Goal: Transaction & Acquisition: Book appointment/travel/reservation

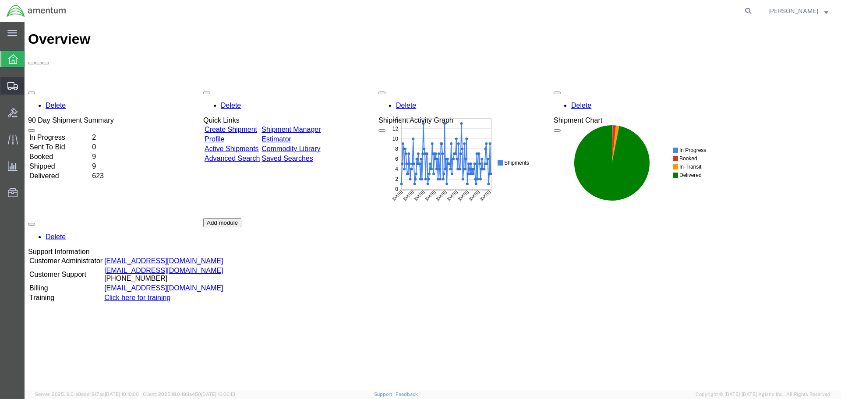
click at [30, 88] on span "Shipments" at bounding box center [27, 86] width 6 height 18
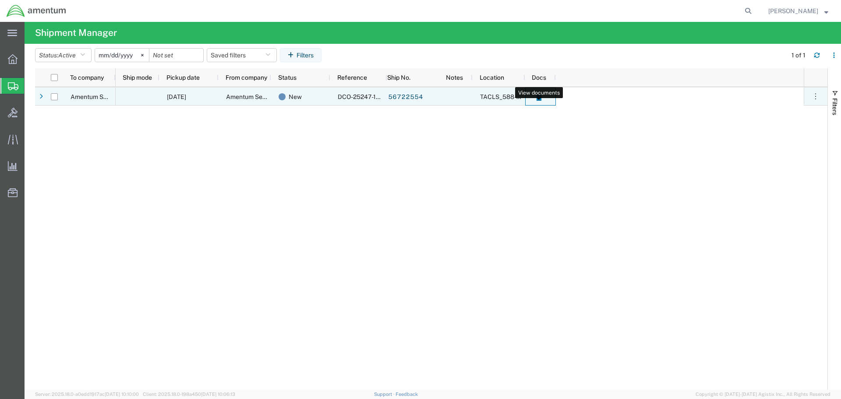
click at [539, 99] on icon at bounding box center [538, 97] width 5 height 7
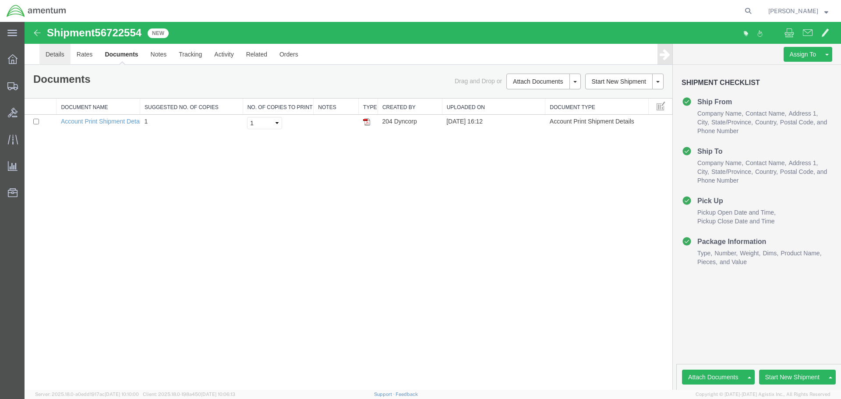
click at [50, 57] on link "Details" at bounding box center [54, 54] width 31 height 21
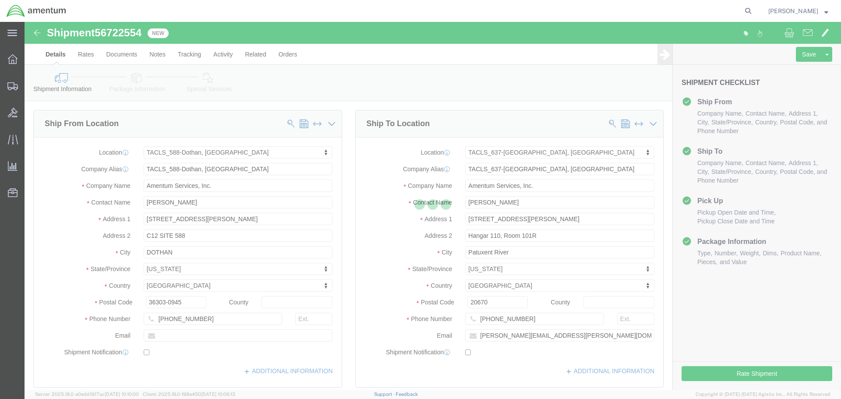
select select "42706"
select select "42719"
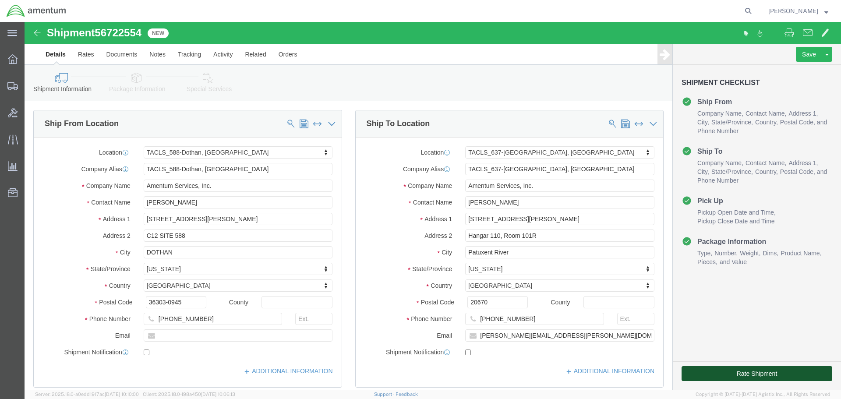
click button "Rate Shipment"
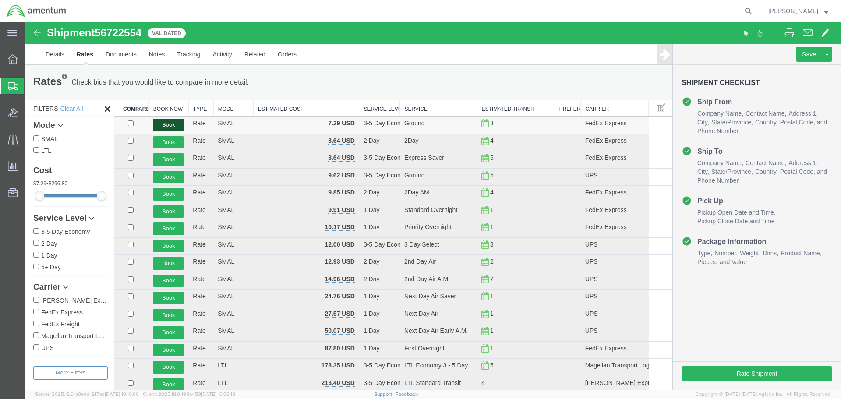
click at [170, 124] on button "Book" at bounding box center [168, 125] width 31 height 13
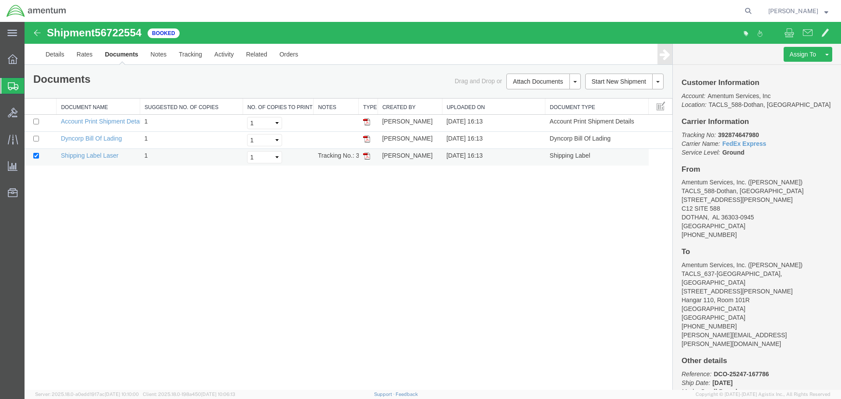
click at [367, 156] on img at bounding box center [366, 155] width 7 height 7
drag, startPoint x: 364, startPoint y: 142, endPoint x: 378, endPoint y: 146, distance: 15.1
click at [364, 142] on img at bounding box center [366, 138] width 7 height 7
drag, startPoint x: 716, startPoint y: 136, endPoint x: 761, endPoint y: 138, distance: 45.2
click at [761, 138] on p "Tracking No: 392874647980 Carrier Name: FedEx Express FedEx Express Service Lev…" at bounding box center [757, 144] width 151 height 26
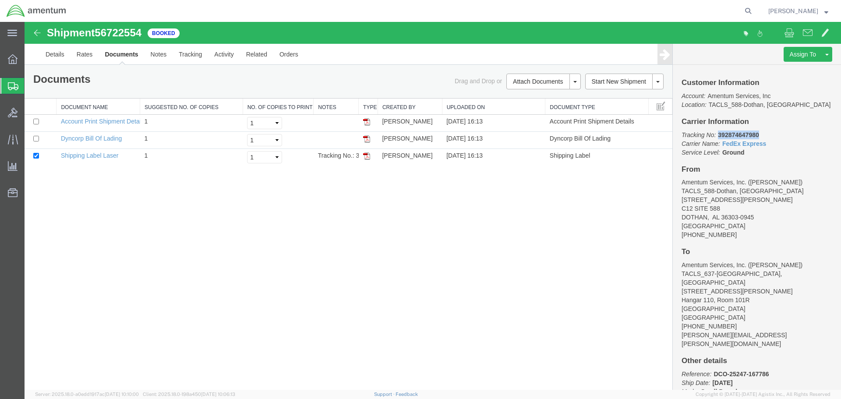
copy b "392874647980"
click at [478, 201] on div "Shipment 56722554 3 of 3 Booked Details Rates Documents Notes Tracking Activity…" at bounding box center [433, 206] width 817 height 368
